Goal: Information Seeking & Learning: Learn about a topic

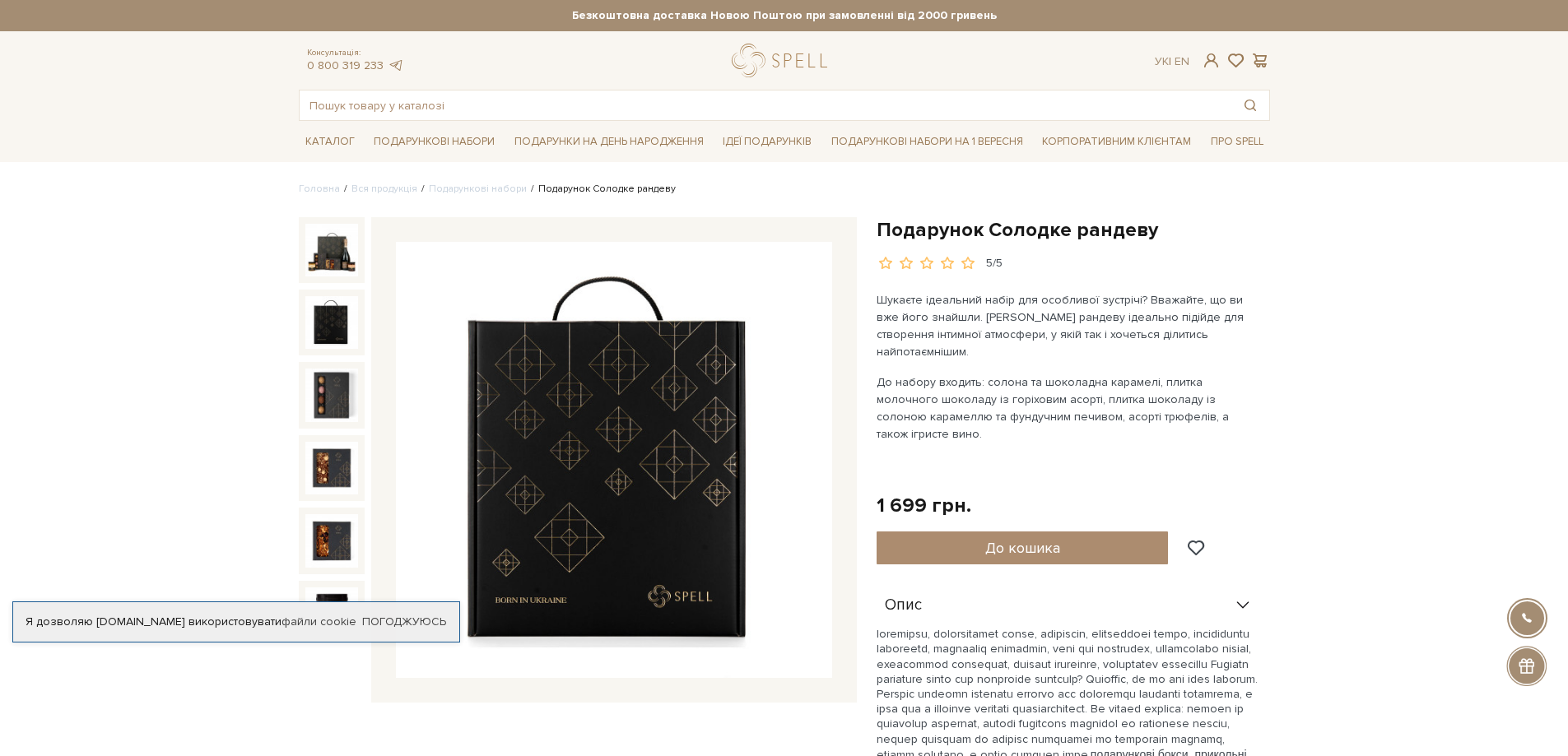
click at [336, 316] on img at bounding box center [332, 322] width 53 height 52
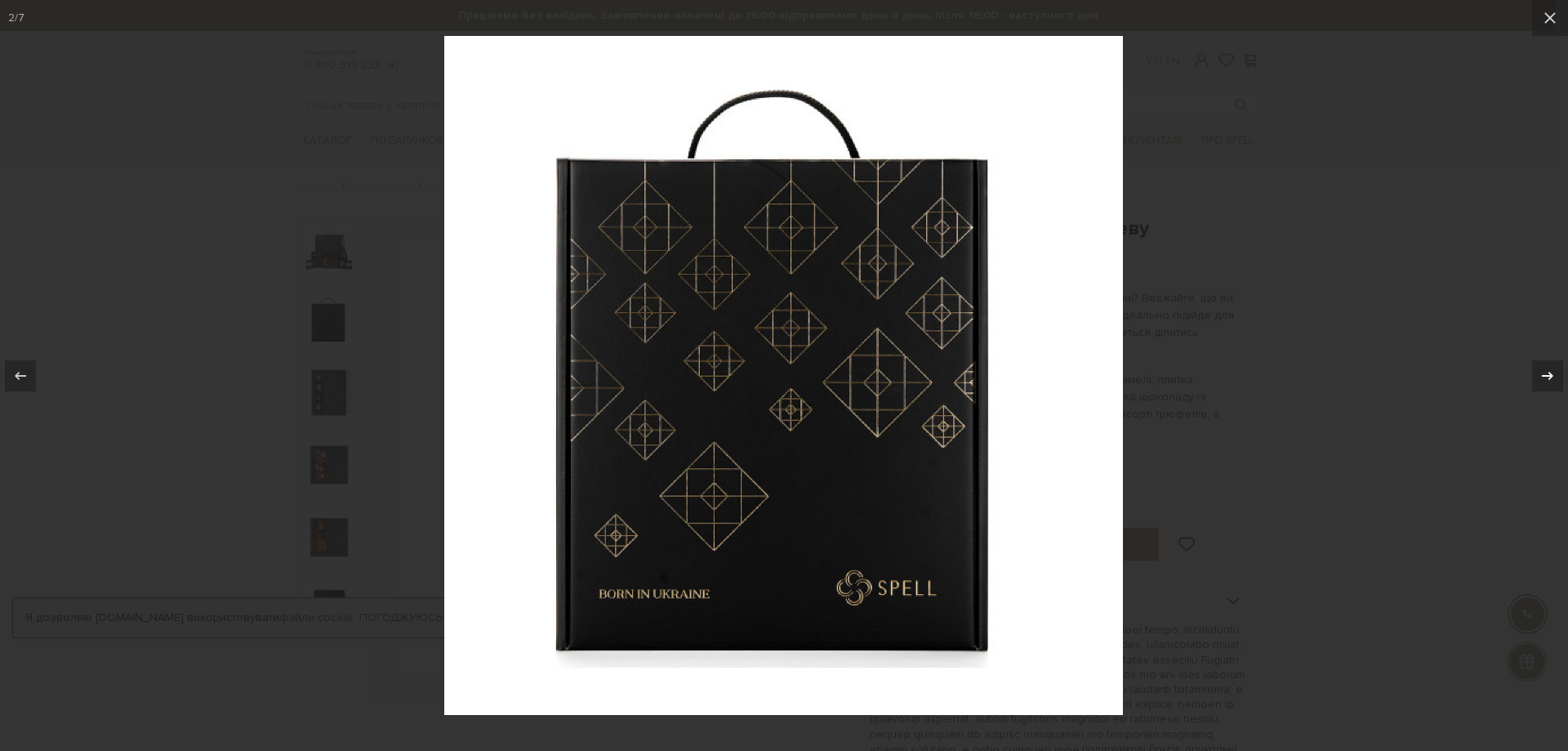
click at [1546, 375] on icon at bounding box center [1547, 376] width 20 height 20
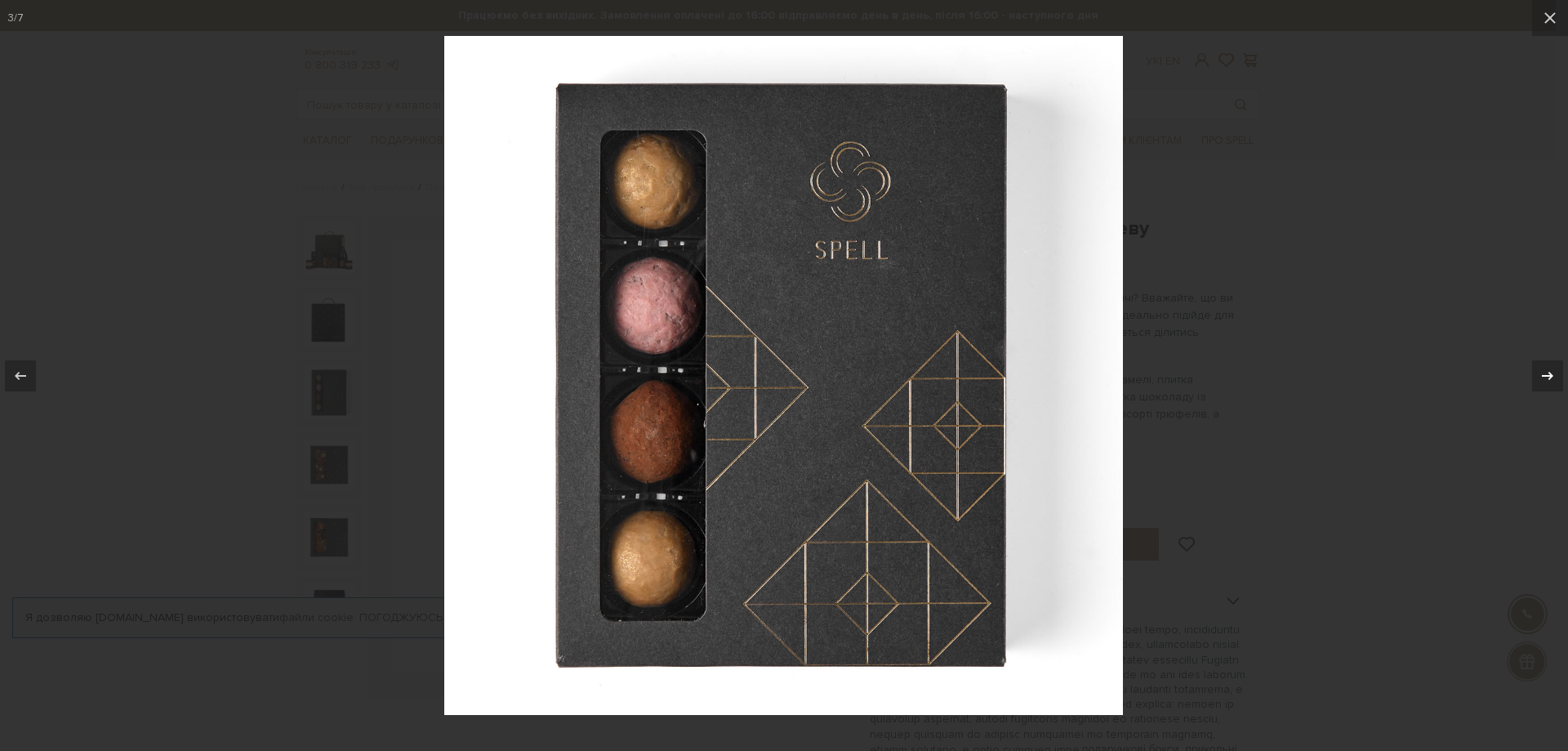
click at [1546, 375] on icon at bounding box center [1547, 376] width 20 height 20
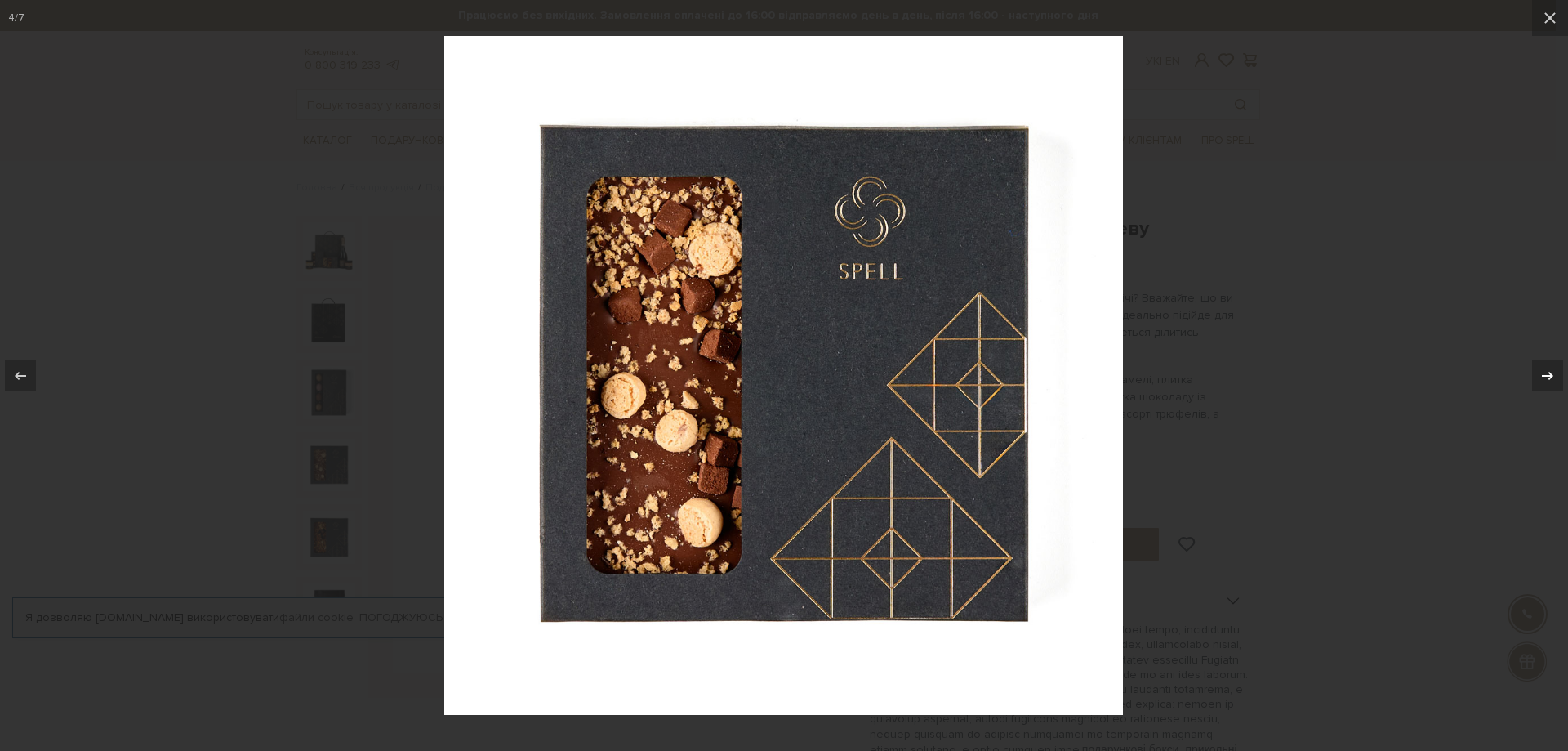
click at [1546, 375] on icon at bounding box center [1547, 376] width 20 height 20
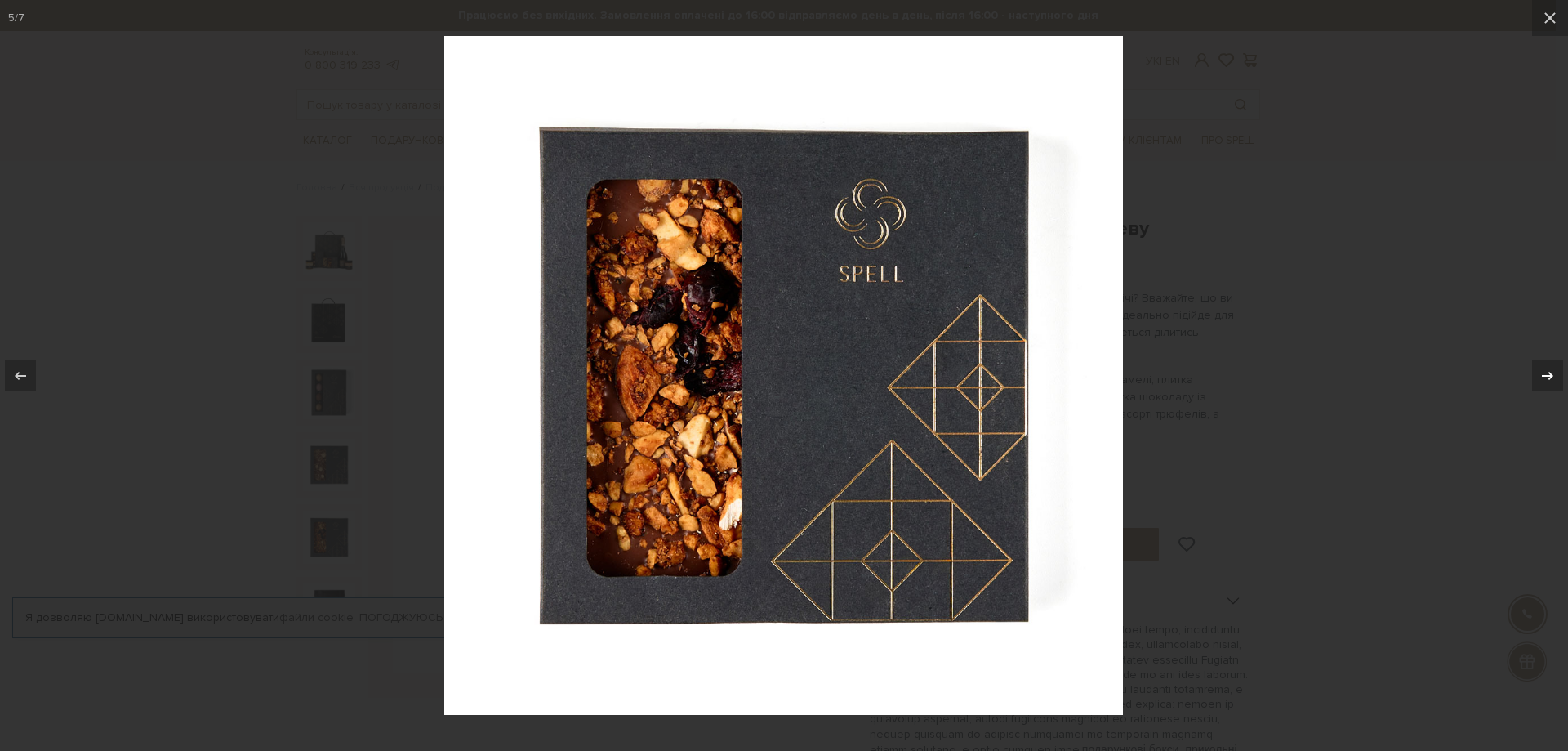
click at [1546, 375] on icon at bounding box center [1547, 376] width 20 height 20
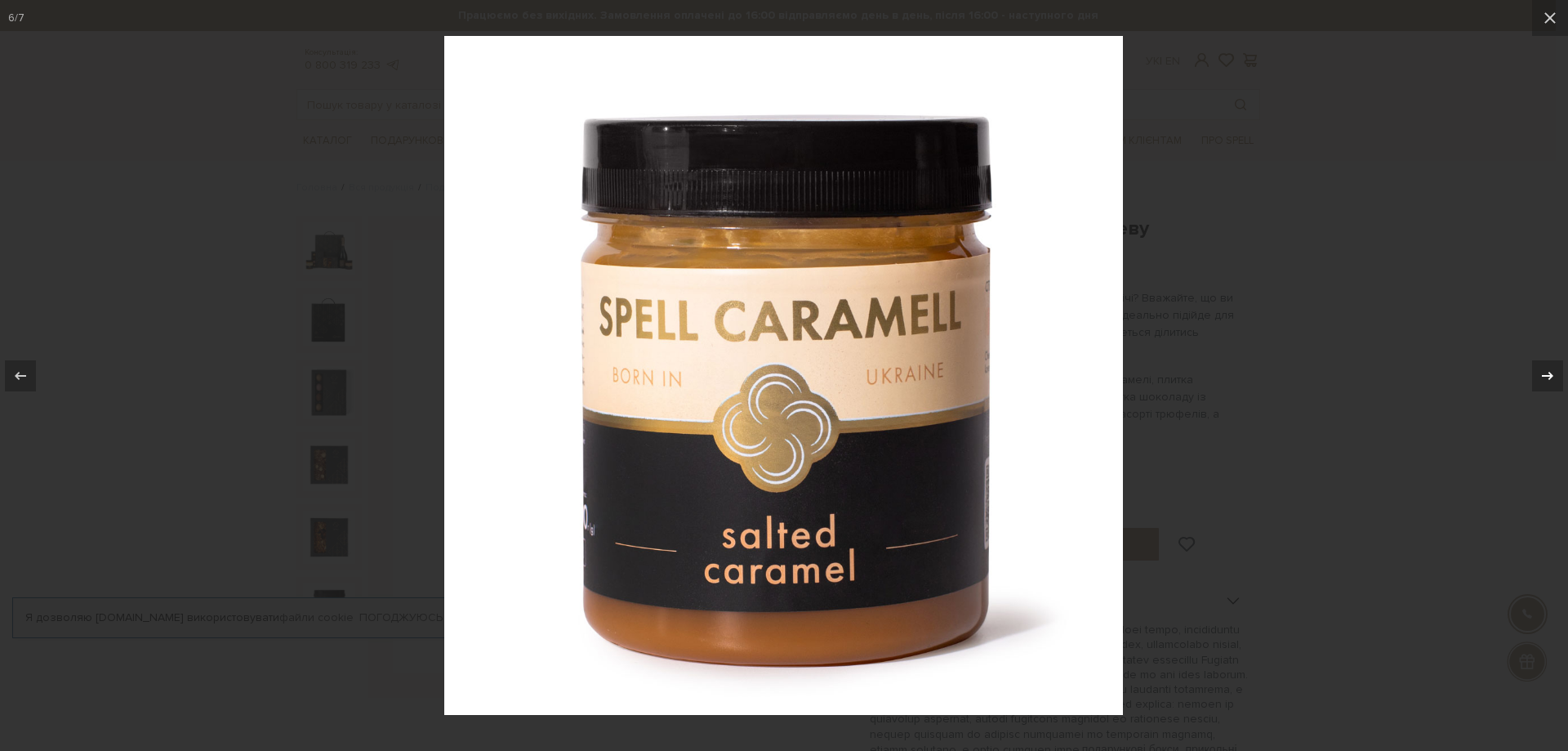
click at [1546, 375] on icon at bounding box center [1547, 376] width 20 height 20
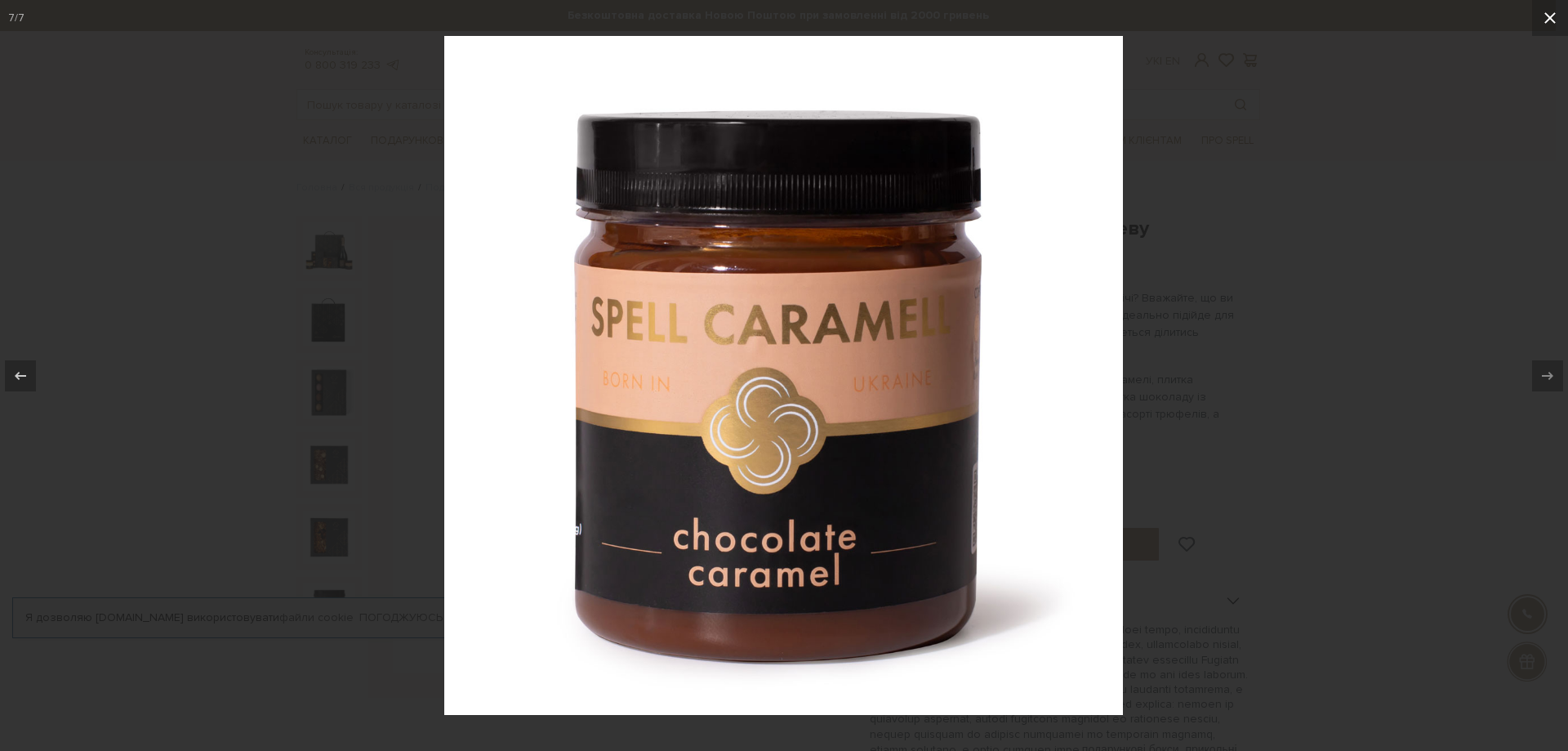
click at [1555, 21] on icon at bounding box center [1550, 17] width 20 height 20
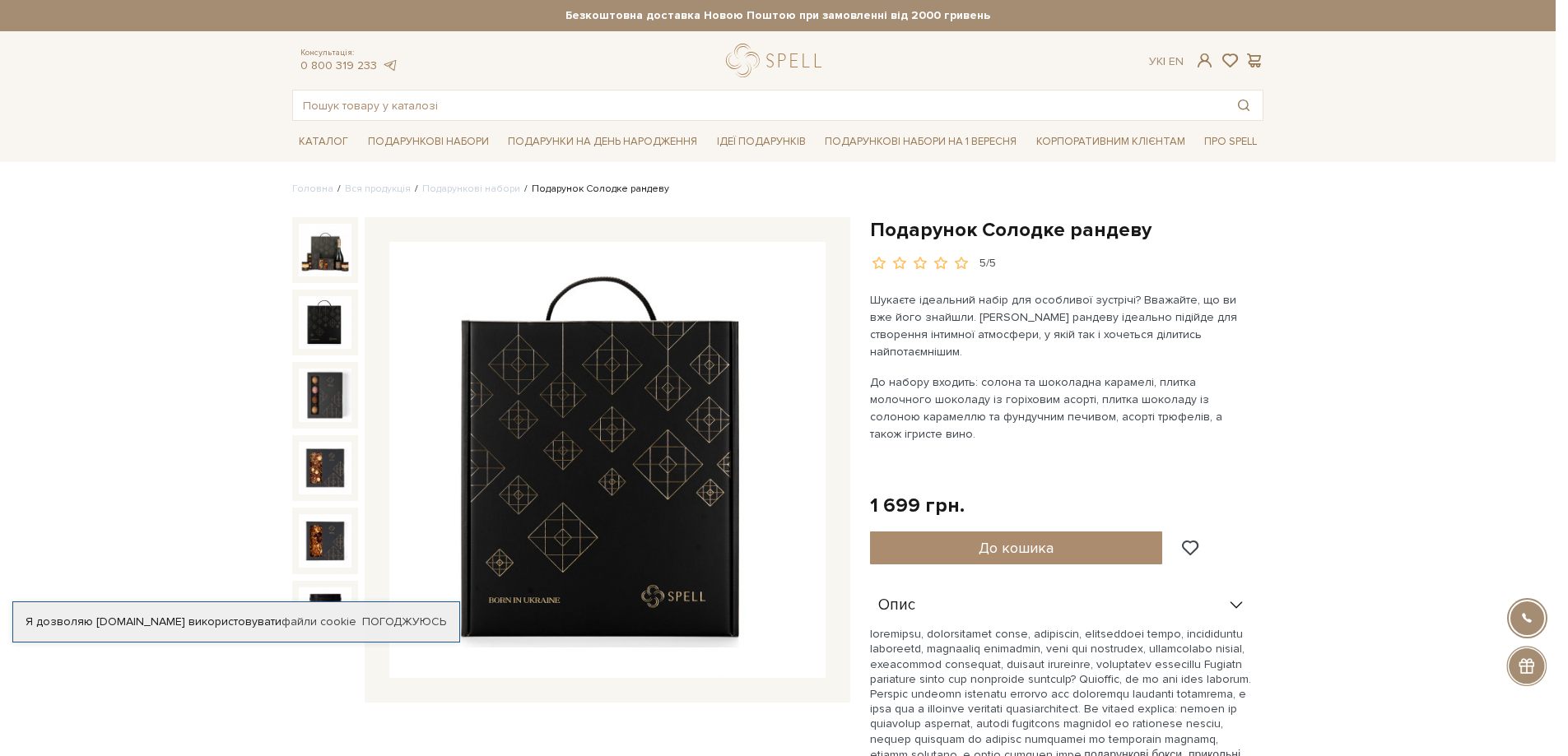
scroll to position [105, 0]
